Goal: Transaction & Acquisition: Purchase product/service

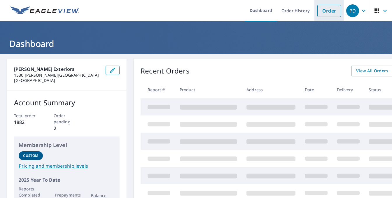
click at [329, 10] on link "Order" at bounding box center [329, 11] width 24 height 12
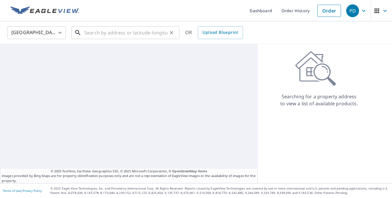
click at [115, 35] on input "text" at bounding box center [125, 32] width 83 height 16
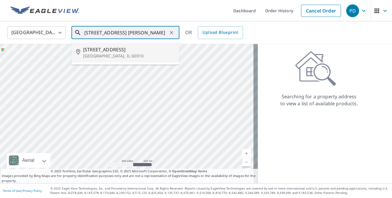
type input "[STREET_ADDRESS] [PERSON_NAME]"
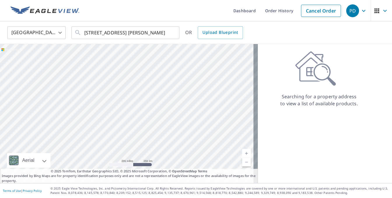
click at [198, 26] on link "Upload Blueprint" at bounding box center [220, 32] width 45 height 13
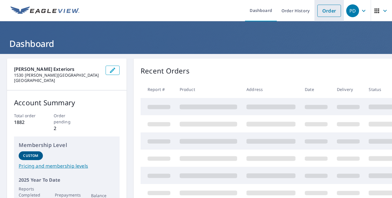
click at [326, 15] on link "Order" at bounding box center [329, 11] width 24 height 12
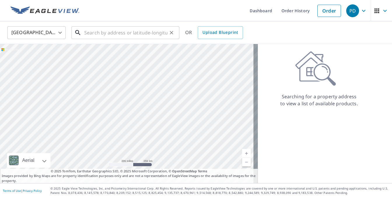
click at [150, 35] on input "text" at bounding box center [125, 32] width 83 height 16
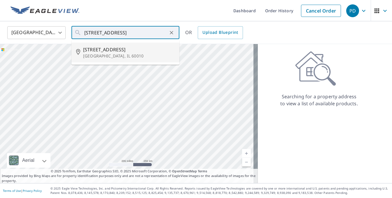
type input "115 E Lincoln Ave Barrington, IL 60010"
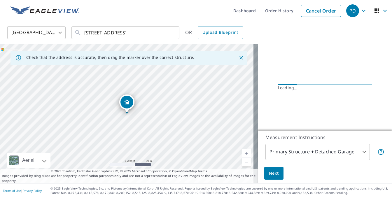
scroll to position [49, 0]
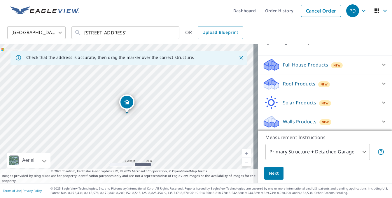
click at [288, 83] on p "Roof Products" at bounding box center [299, 83] width 32 height 7
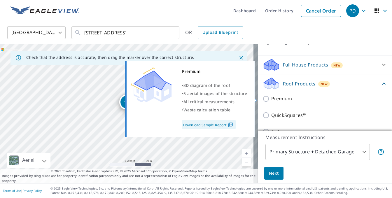
click at [262, 98] on input "Premium" at bounding box center [266, 98] width 9 height 7
checkbox input "true"
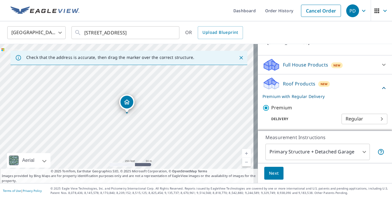
click at [271, 175] on span "Next" at bounding box center [274, 173] width 10 height 7
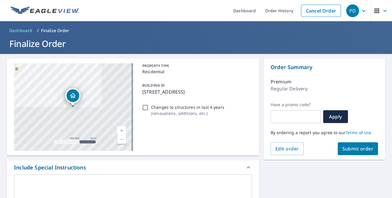
click at [363, 148] on span "Submit order" at bounding box center [357, 148] width 31 height 6
